Goal: Task Accomplishment & Management: Manage account settings

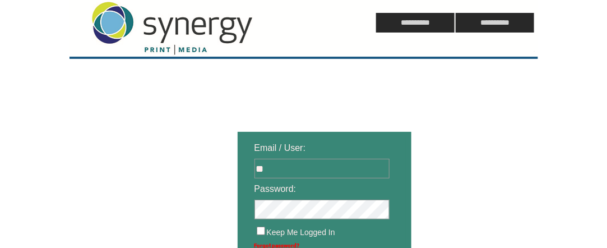
type input "**********"
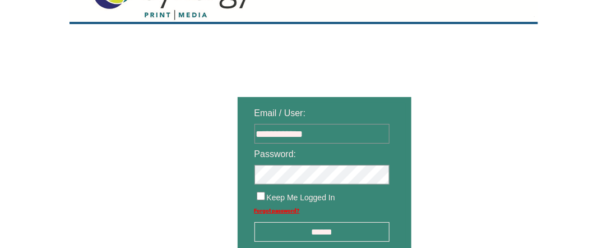
scroll to position [56, 0]
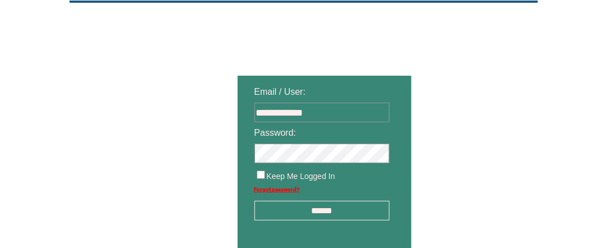
click at [323, 215] on input "******" at bounding box center [322, 211] width 135 height 20
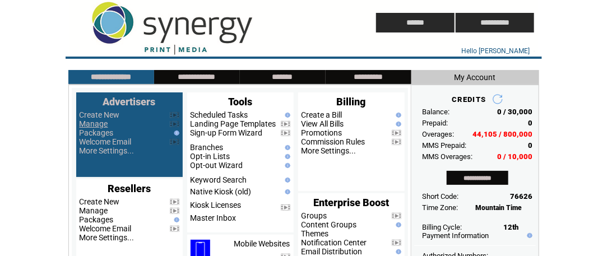
click at [100, 127] on link "Manage" at bounding box center [94, 123] width 29 height 9
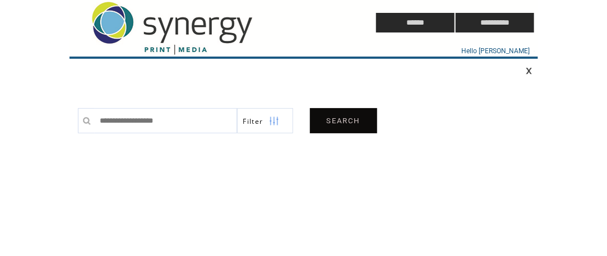
click at [350, 123] on link "SEARCH" at bounding box center [343, 120] width 67 height 25
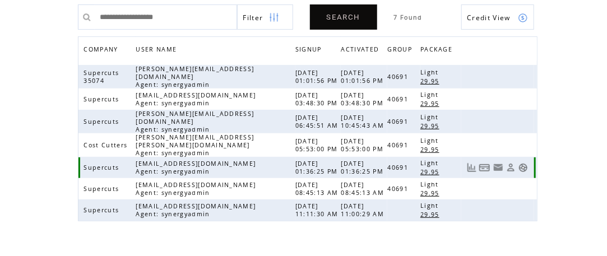
click at [524, 163] on link at bounding box center [524, 168] width 10 height 10
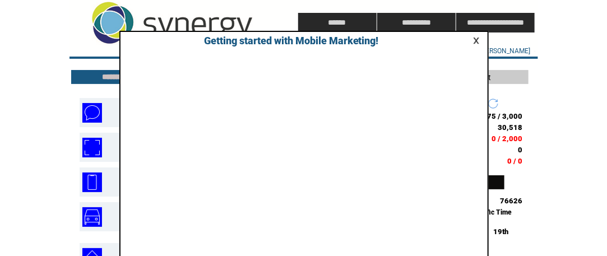
click at [474, 40] on link at bounding box center [478, 40] width 10 height 7
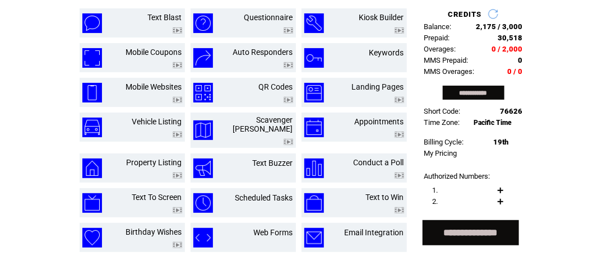
scroll to position [112, 0]
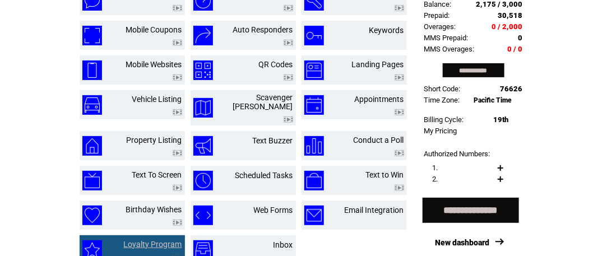
click at [141, 240] on link "Loyalty Program" at bounding box center [153, 244] width 58 height 9
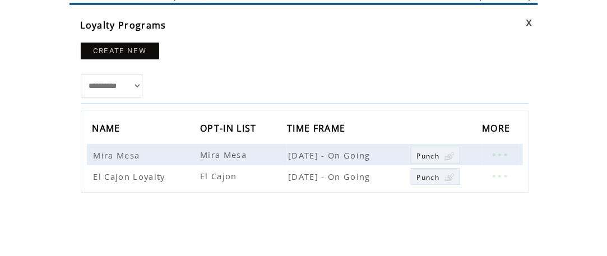
scroll to position [112, 0]
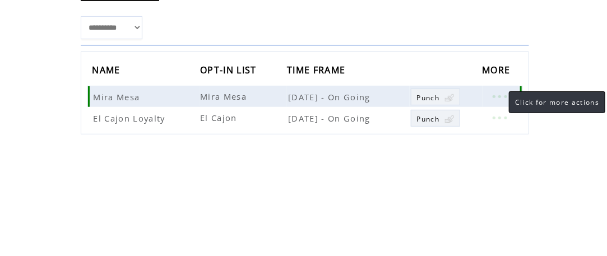
click at [499, 96] on link at bounding box center [500, 96] width 34 height 15
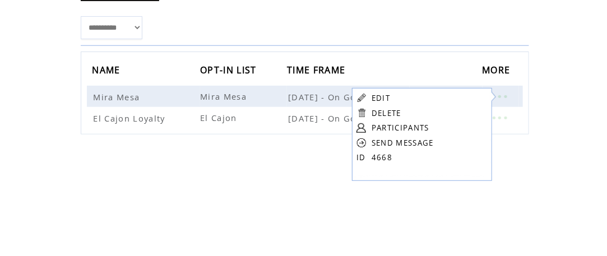
click at [377, 99] on link "EDIT" at bounding box center [381, 98] width 19 height 10
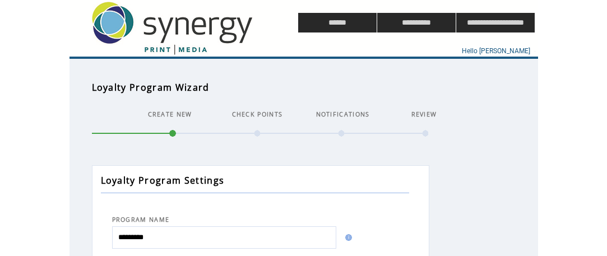
select select
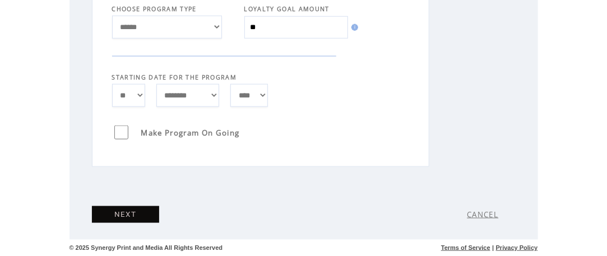
scroll to position [384, 0]
click at [135, 213] on link "NEXT" at bounding box center [125, 214] width 67 height 17
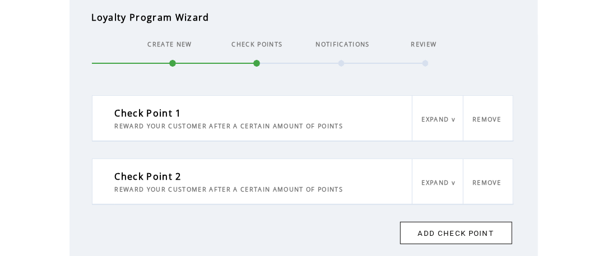
scroll to position [54, 0]
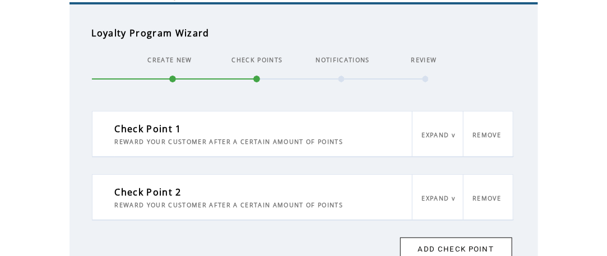
click at [434, 137] on link "EXPAND v" at bounding box center [439, 135] width 34 height 8
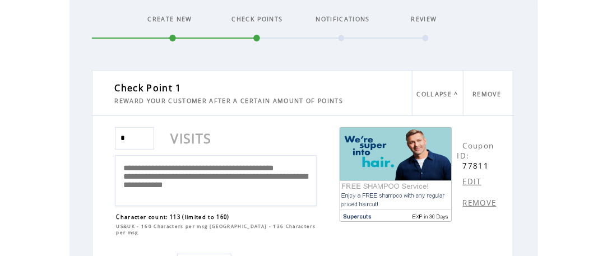
scroll to position [110, 0]
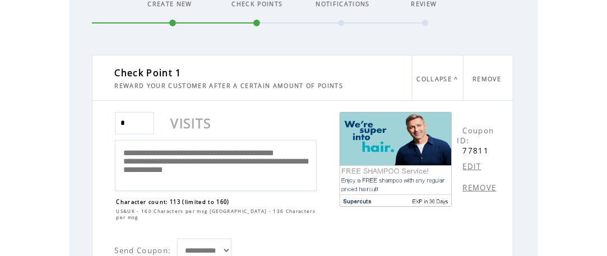
click at [462, 183] on label "REMOVE" at bounding box center [477, 188] width 39 height 10
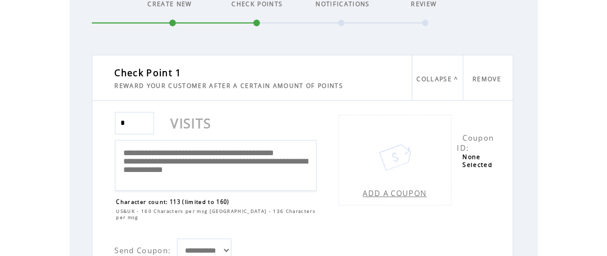
click at [490, 78] on link "REMOVE" at bounding box center [487, 79] width 29 height 8
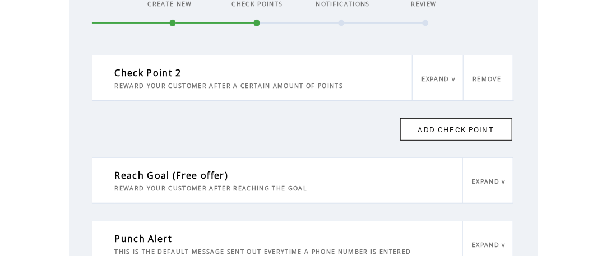
click at [433, 80] on link "EXPAND v" at bounding box center [439, 79] width 34 height 8
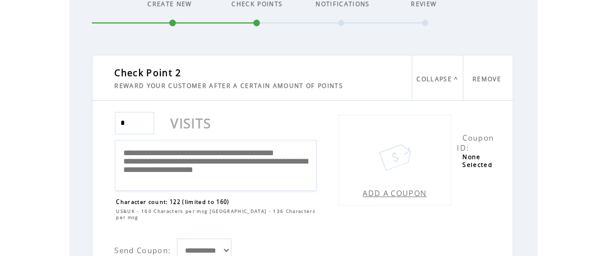
scroll to position [167, 0]
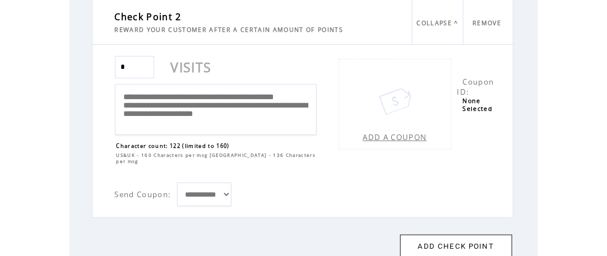
click at [488, 25] on link "REMOVE" at bounding box center [487, 23] width 29 height 8
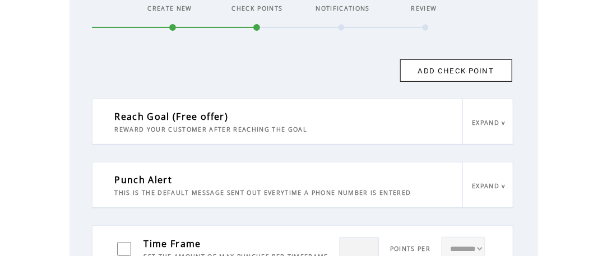
scroll to position [168, 0]
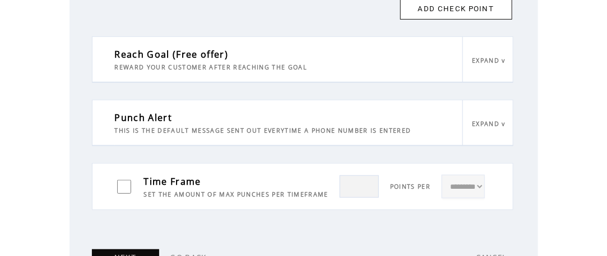
click at [491, 61] on link "EXPAND v" at bounding box center [490, 61] width 34 height 8
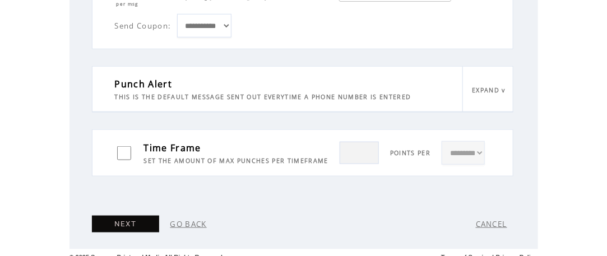
scroll to position [364, 0]
click at [119, 215] on link "NEXT" at bounding box center [125, 223] width 67 height 17
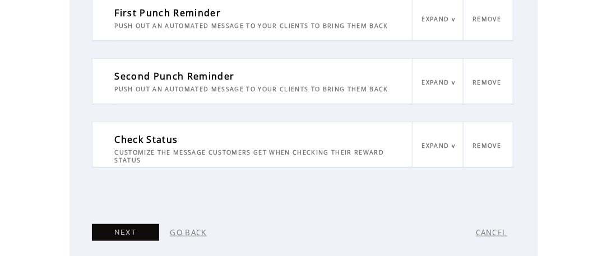
scroll to position [114, 0]
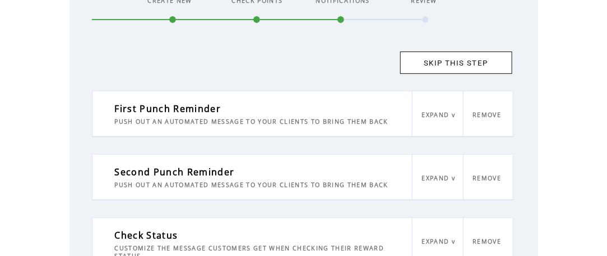
click at [440, 115] on link "EXPAND v" at bounding box center [439, 115] width 34 height 8
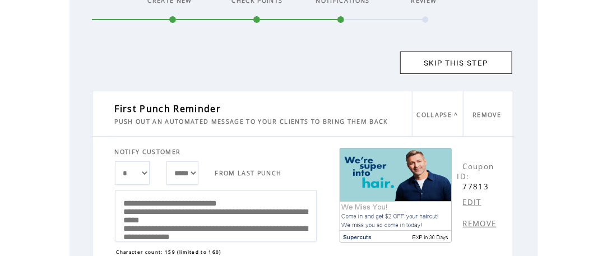
click at [481, 114] on link "REMOVE" at bounding box center [487, 115] width 29 height 8
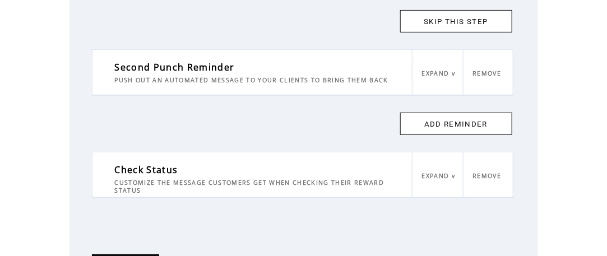
scroll to position [170, 0]
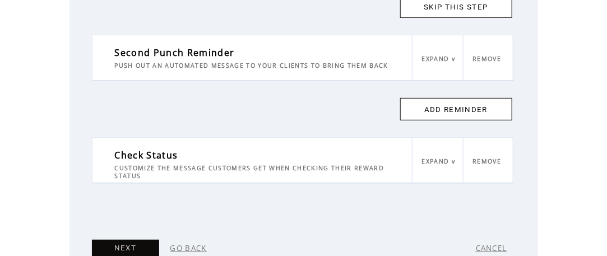
click at [491, 59] on link "REMOVE" at bounding box center [487, 59] width 29 height 8
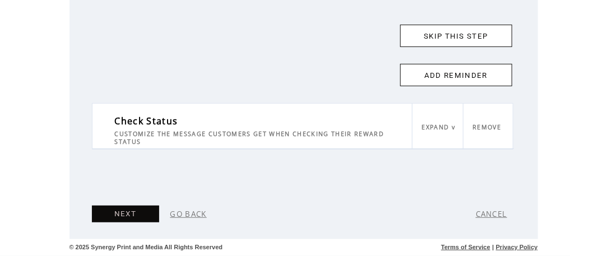
scroll to position [140, 0]
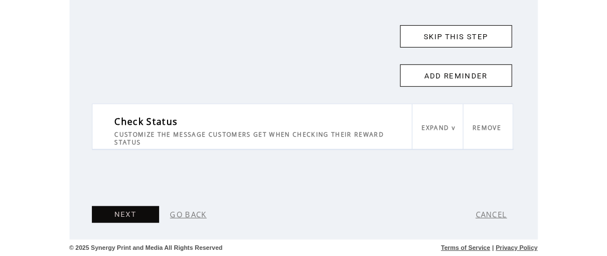
click at [130, 211] on link "NEXT" at bounding box center [125, 214] width 67 height 17
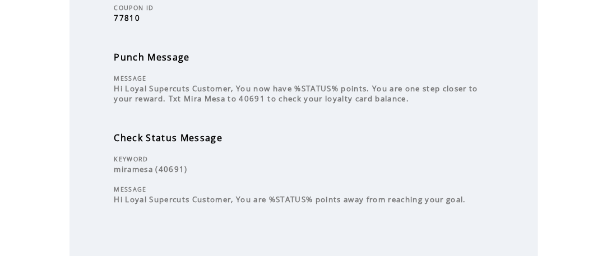
scroll to position [494, 0]
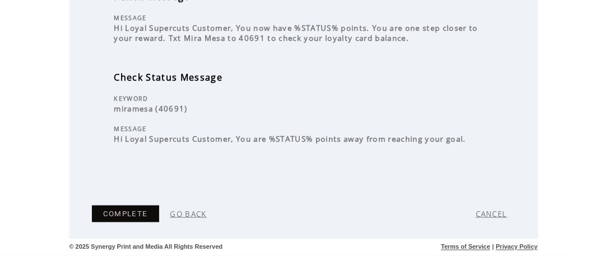
click at [117, 215] on link "COMPLETE" at bounding box center [125, 214] width 67 height 17
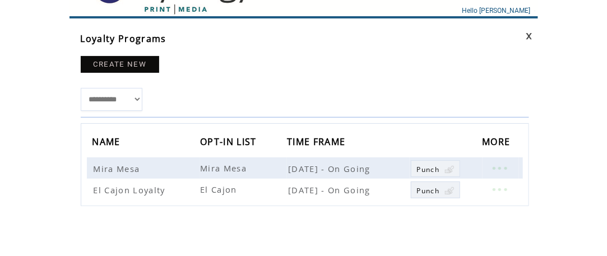
scroll to position [56, 0]
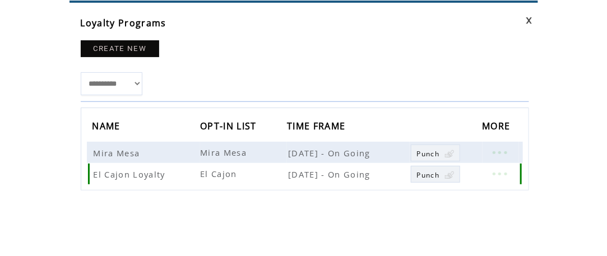
click at [502, 175] on link at bounding box center [500, 174] width 34 height 15
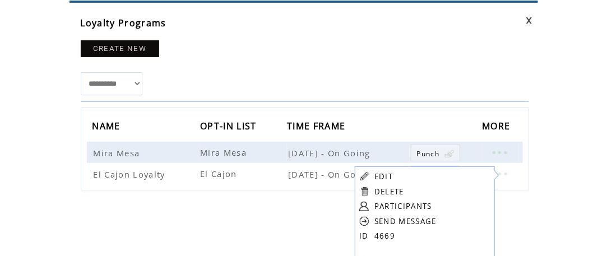
click at [381, 174] on link "EDIT" at bounding box center [384, 177] width 19 height 10
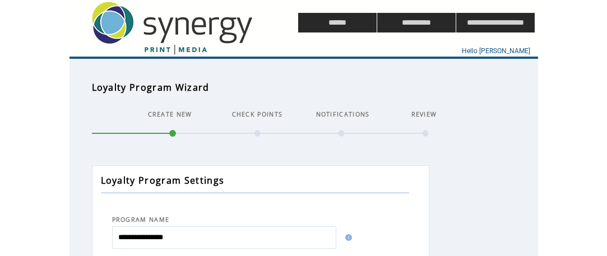
select select
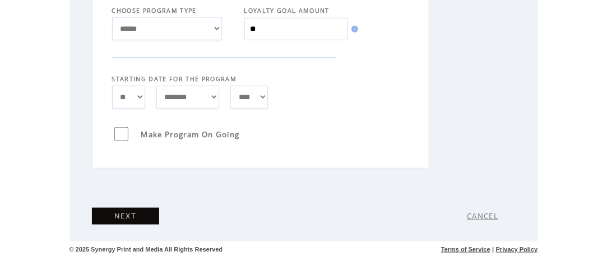
scroll to position [384, 0]
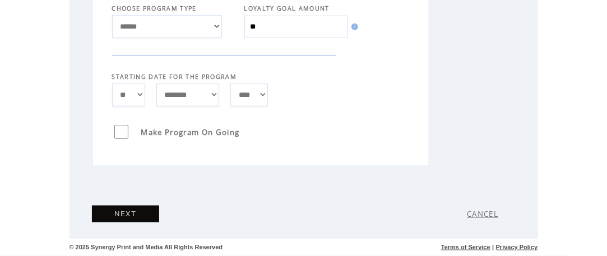
click at [137, 216] on link "NEXT" at bounding box center [125, 214] width 67 height 17
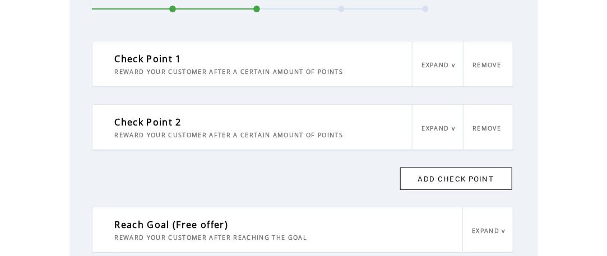
scroll to position [110, 0]
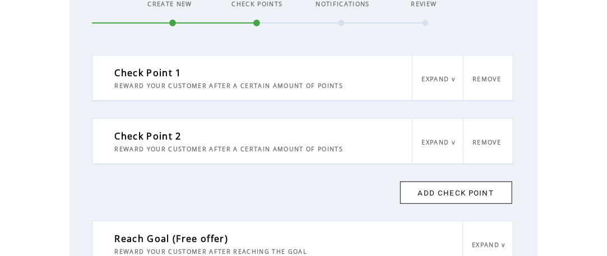
click at [483, 80] on link "REMOVE" at bounding box center [487, 79] width 29 height 8
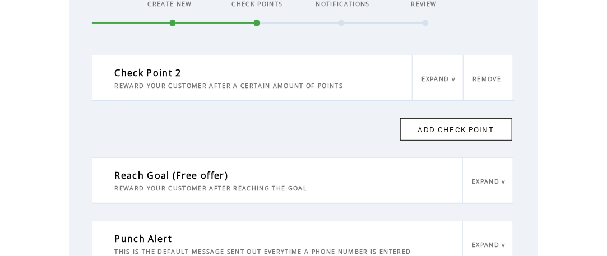
click at [487, 75] on link "REMOVE" at bounding box center [487, 79] width 29 height 8
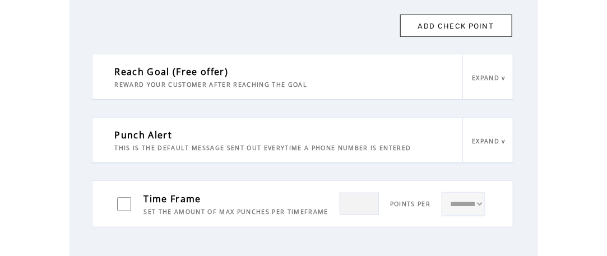
scroll to position [210, 0]
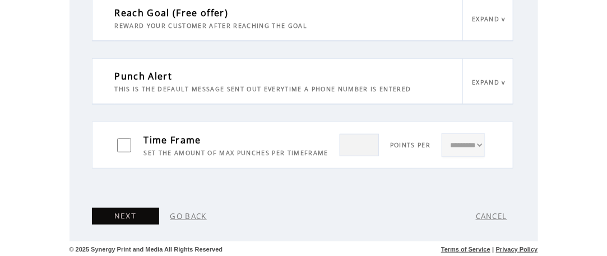
click at [124, 219] on link "NEXT" at bounding box center [125, 216] width 67 height 17
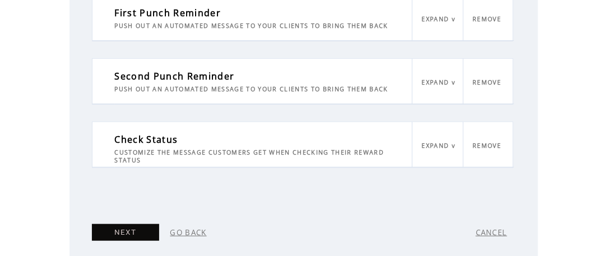
click at [485, 19] on link "REMOVE" at bounding box center [487, 19] width 29 height 8
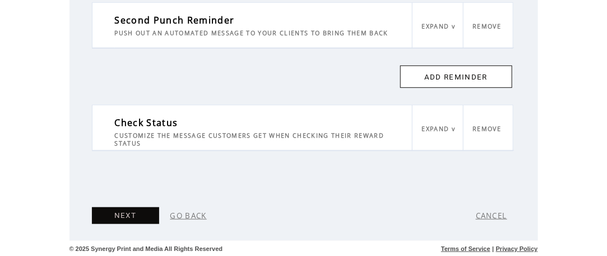
click at [483, 27] on link "REMOVE" at bounding box center [487, 26] width 29 height 8
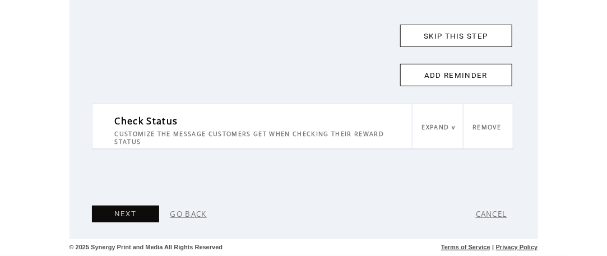
scroll to position [140, 0]
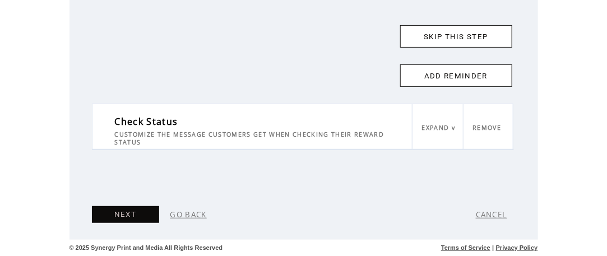
click at [111, 215] on link "NEXT" at bounding box center [125, 214] width 67 height 17
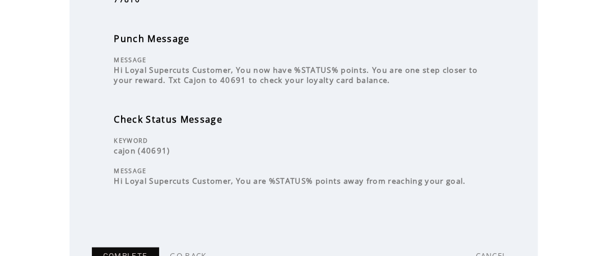
scroll to position [494, 0]
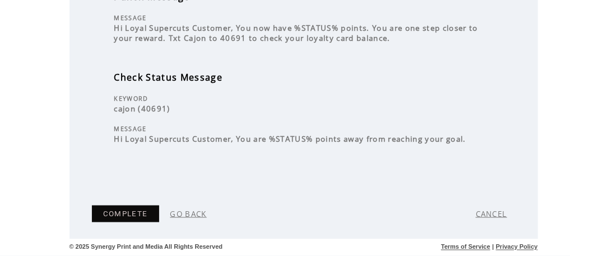
click at [138, 213] on link "COMPLETE" at bounding box center [125, 214] width 67 height 17
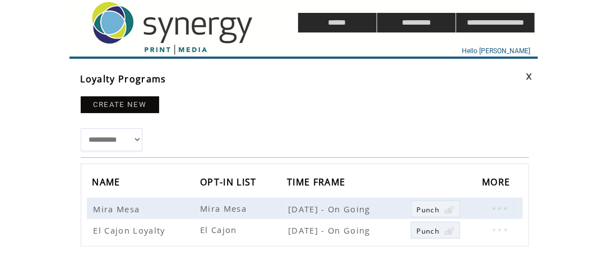
click at [532, 76] on link at bounding box center [529, 76] width 7 height 7
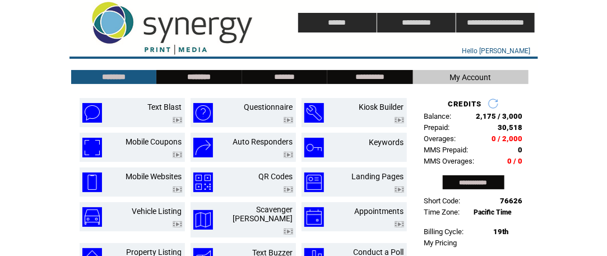
click at [200, 78] on input "********" at bounding box center [199, 77] width 84 height 10
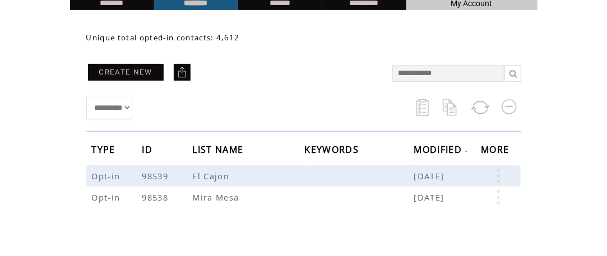
scroll to position [112, 0]
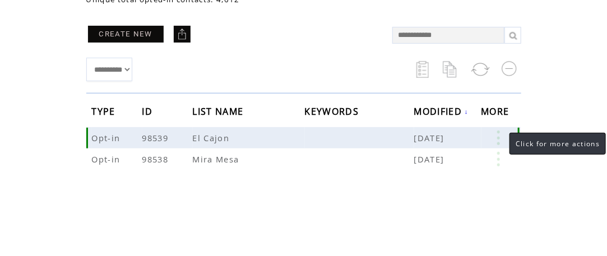
click at [498, 138] on link at bounding box center [499, 138] width 34 height 15
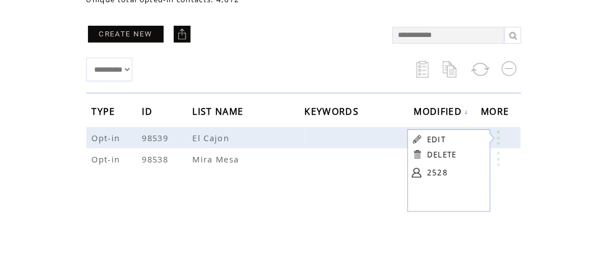
click at [436, 139] on link "EDIT" at bounding box center [436, 140] width 19 height 10
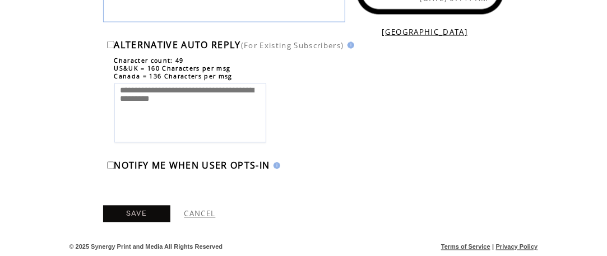
scroll to position [675, 0]
click at [141, 211] on link "SAVE" at bounding box center [136, 214] width 67 height 17
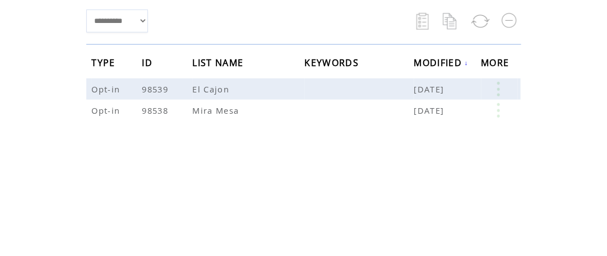
scroll to position [168, 0]
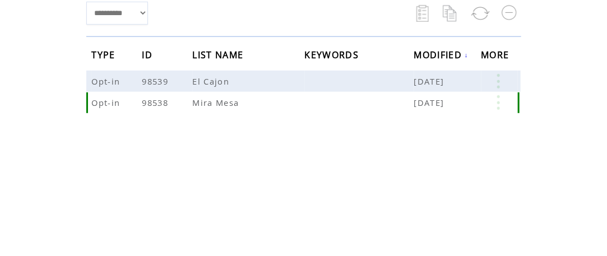
click at [496, 102] on link at bounding box center [499, 102] width 34 height 15
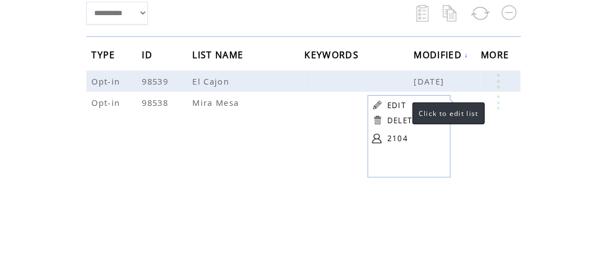
click at [400, 105] on link "EDIT" at bounding box center [396, 105] width 19 height 10
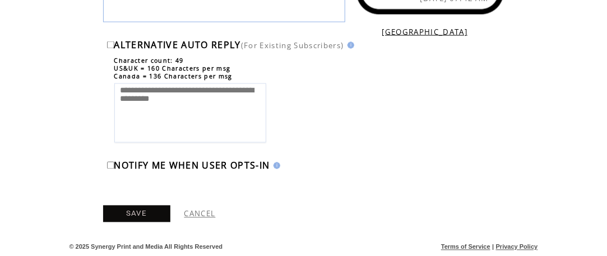
scroll to position [675, 0]
click at [141, 215] on link "SAVE" at bounding box center [136, 214] width 67 height 17
